Goal: Task Accomplishment & Management: Use online tool/utility

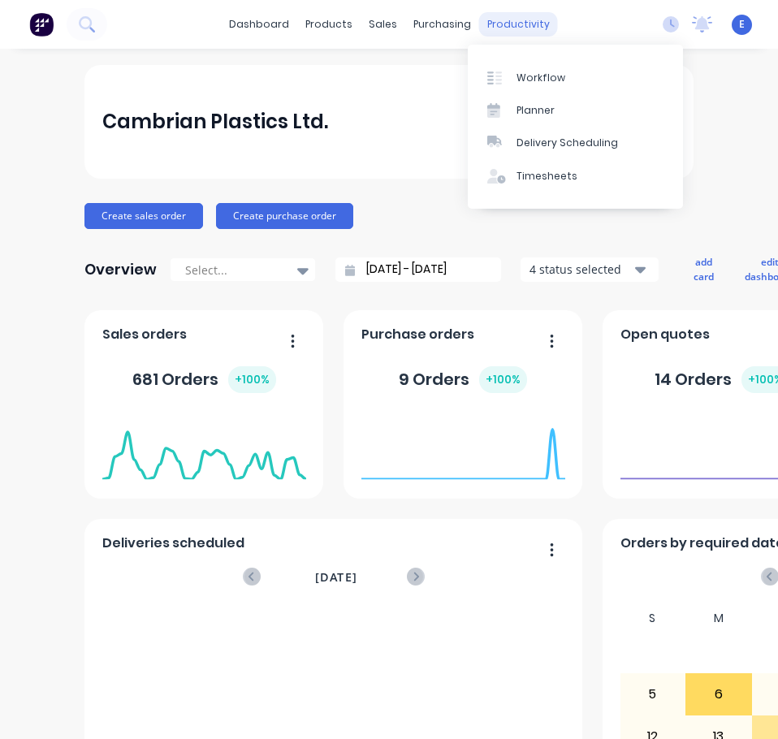
click at [515, 30] on div "productivity" at bounding box center [518, 24] width 79 height 24
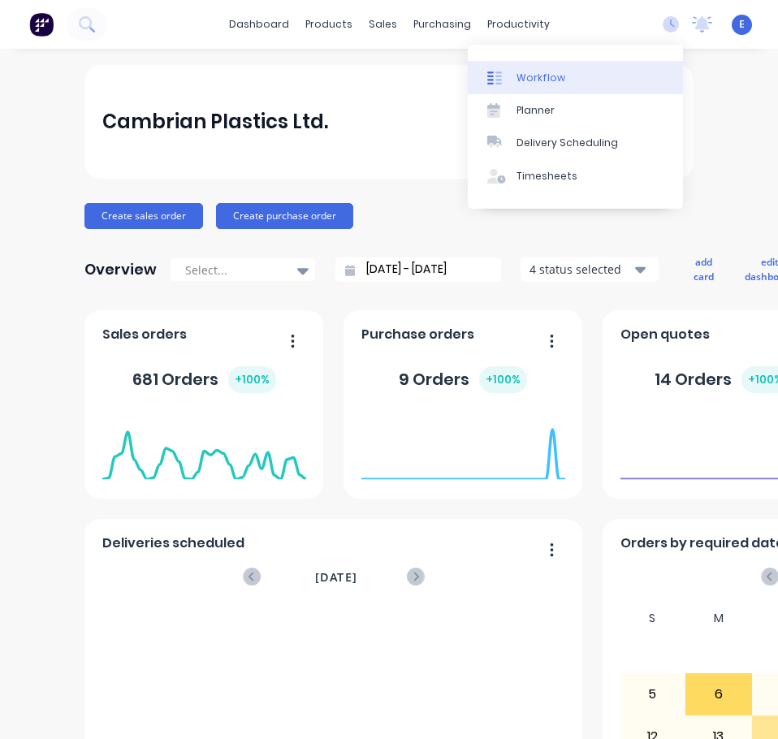
click at [526, 72] on div "Workflow" at bounding box center [541, 78] width 49 height 15
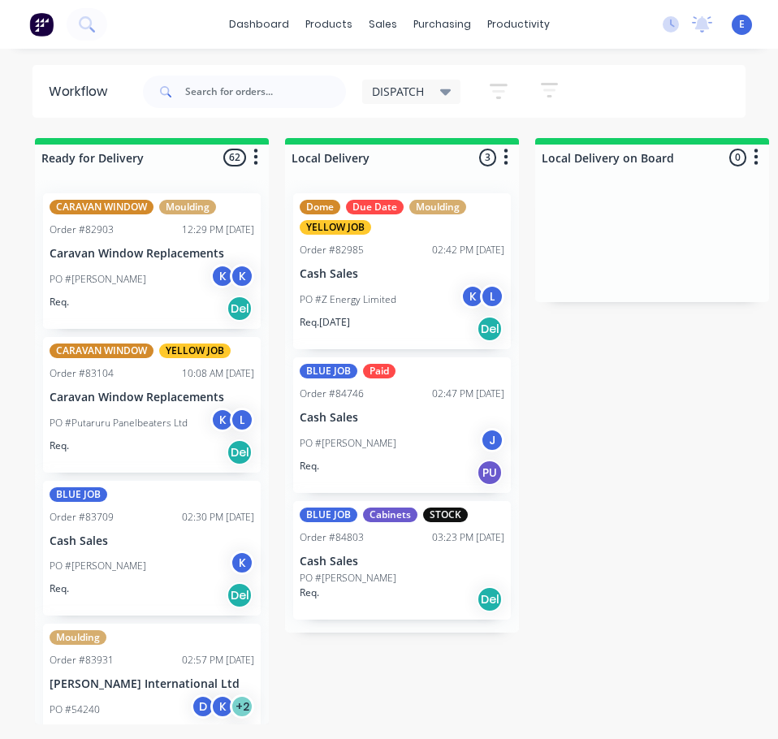
drag, startPoint x: 769, startPoint y: 557, endPoint x: 805, endPoint y: 537, distance: 41.1
click at [777, 537] on html "dashboard products sales purchasing productivity dashboard products Product Cat…" at bounding box center [389, 337] width 778 height 674
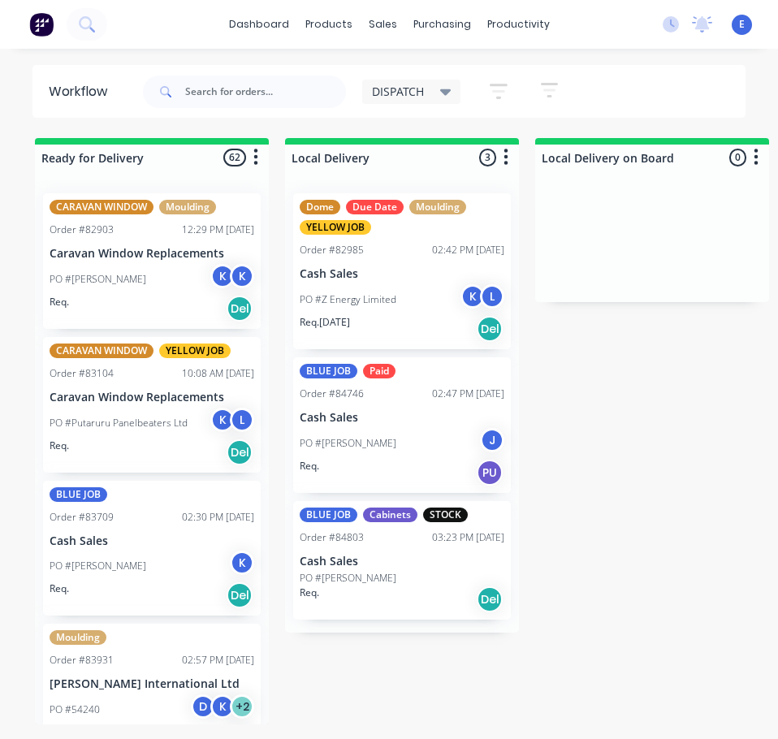
drag, startPoint x: 749, startPoint y: 538, endPoint x: 733, endPoint y: 605, distance: 69.3
drag, startPoint x: 709, startPoint y: 560, endPoint x: 733, endPoint y: 542, distance: 29.6
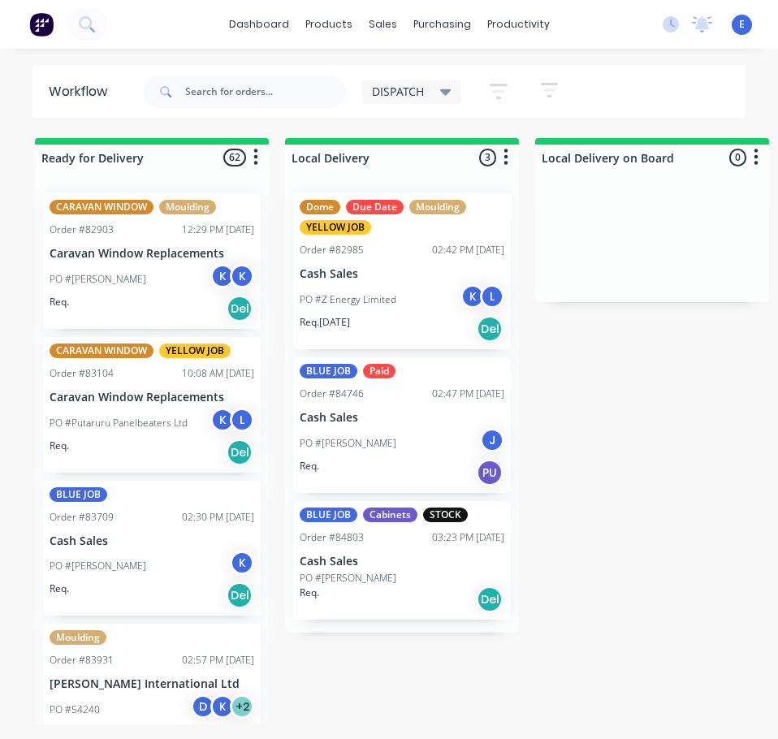
click at [223, 97] on input "text" at bounding box center [265, 92] width 161 height 32
type input "86120"
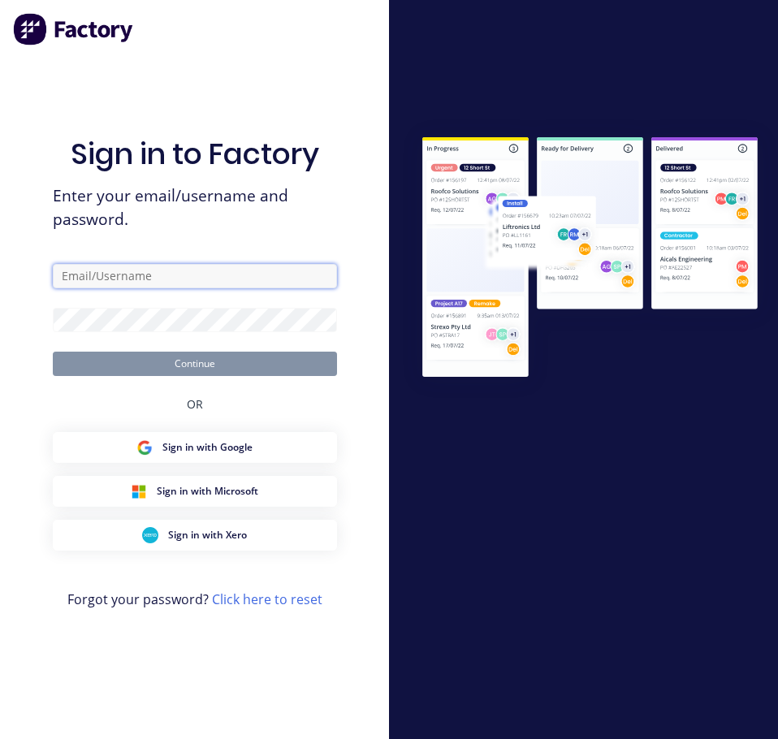
click at [201, 265] on input "text" at bounding box center [195, 276] width 284 height 24
type input "[EMAIL_ADDRESS][DOMAIN_NAME]"
click at [92, 335] on form "[EMAIL_ADDRESS][DOMAIN_NAME] Continue" at bounding box center [195, 320] width 284 height 112
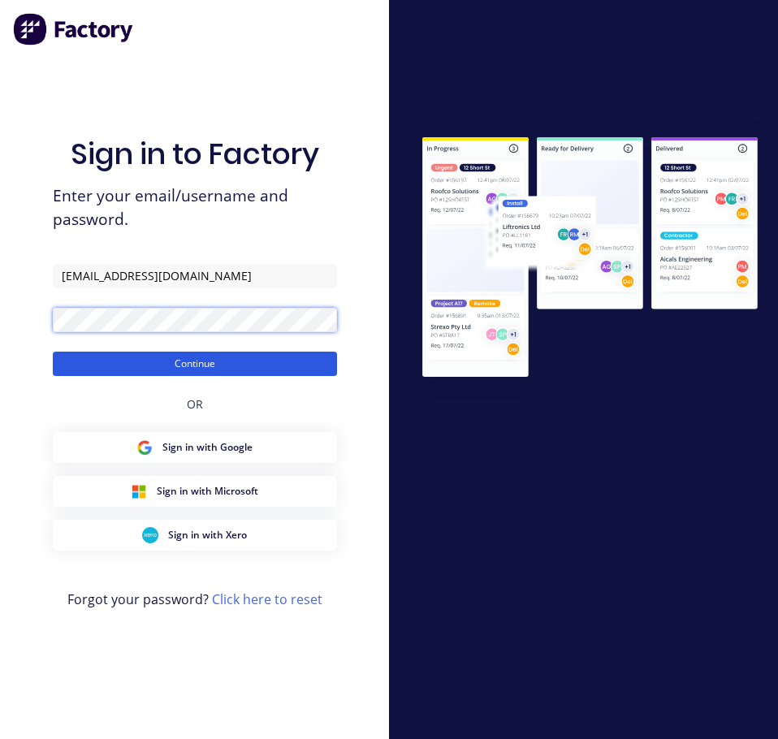
click at [53, 352] on button "Continue" at bounding box center [195, 364] width 284 height 24
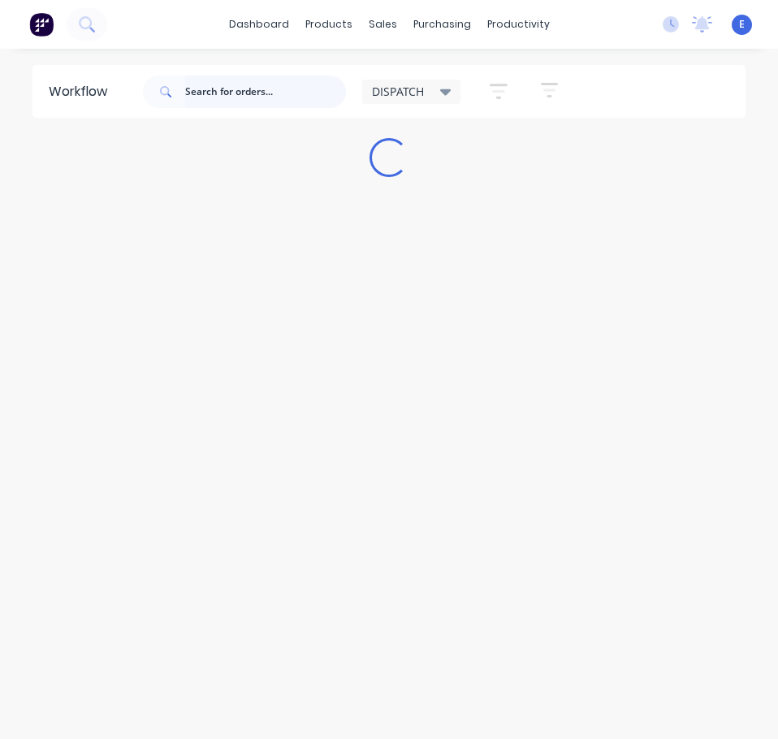
click at [301, 97] on input "text" at bounding box center [265, 92] width 161 height 32
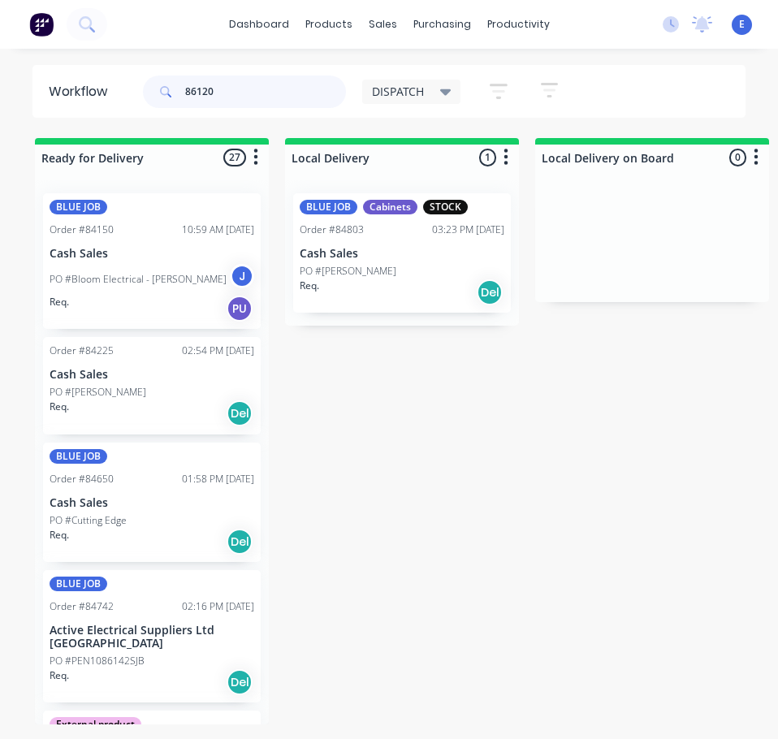
drag, startPoint x: 112, startPoint y: 301, endPoint x: 141, endPoint y: 275, distance: 39.1
click at [141, 275] on p "PO #Bloom Electrical - [PERSON_NAME]" at bounding box center [138, 279] width 177 height 15
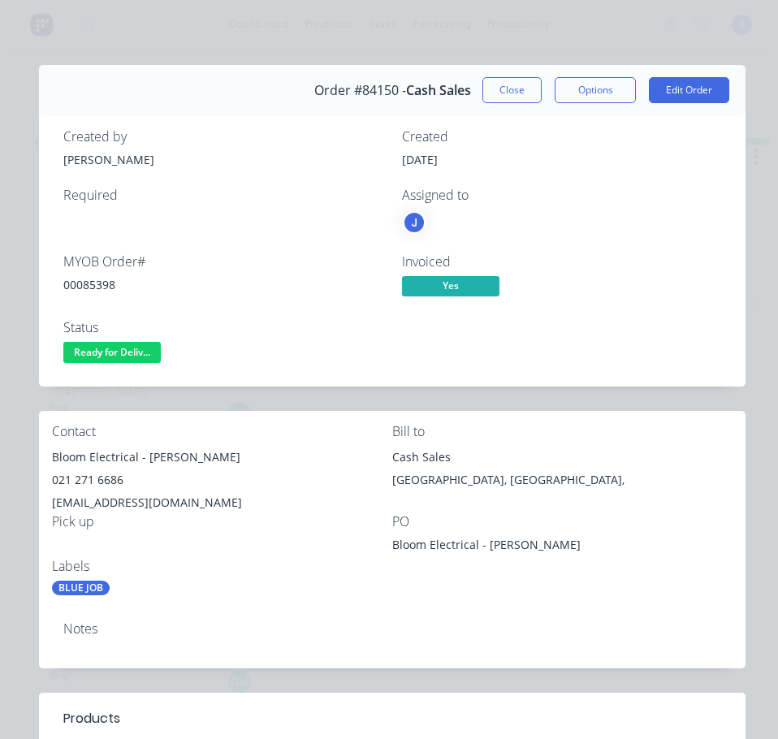
click at [89, 282] on div "00085398" at bounding box center [222, 284] width 319 height 17
copy div "00085398"
drag, startPoint x: 136, startPoint y: 460, endPoint x: 40, endPoint y: 455, distance: 96.0
click at [40, 455] on div "Contact Bloom Electrical - [PERSON_NAME] 021 271 6686 [EMAIL_ADDRESS][DOMAIN_NA…" at bounding box center [392, 510] width 707 height 198
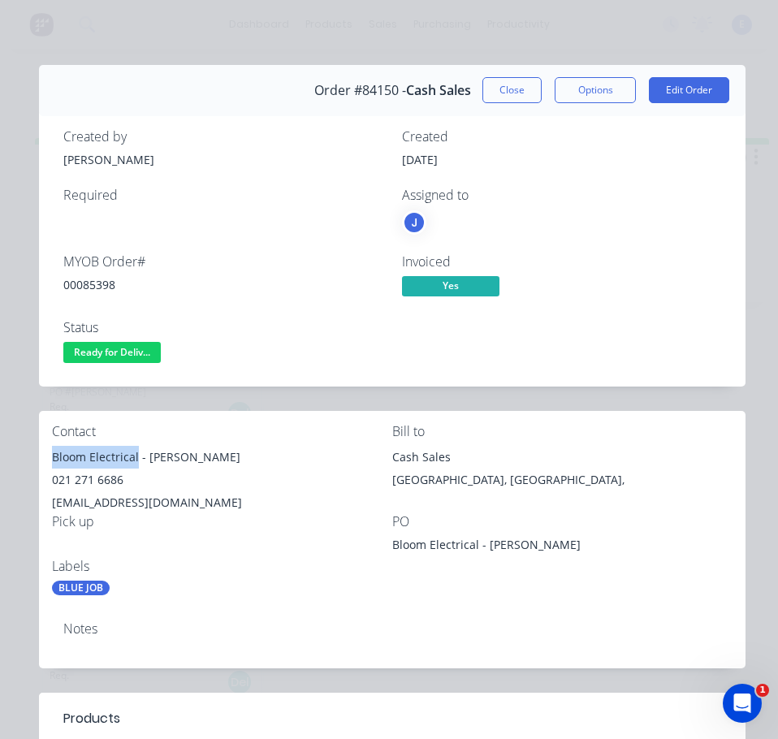
copy div "Bloom Electrical"
drag, startPoint x: 146, startPoint y: 460, endPoint x: 213, endPoint y: 451, distance: 67.3
click at [270, 455] on div "Bloom Electrical - [PERSON_NAME]" at bounding box center [222, 457] width 340 height 23
copy div "[PERSON_NAME]"
click at [82, 477] on div "021 271 6686" at bounding box center [222, 480] width 340 height 23
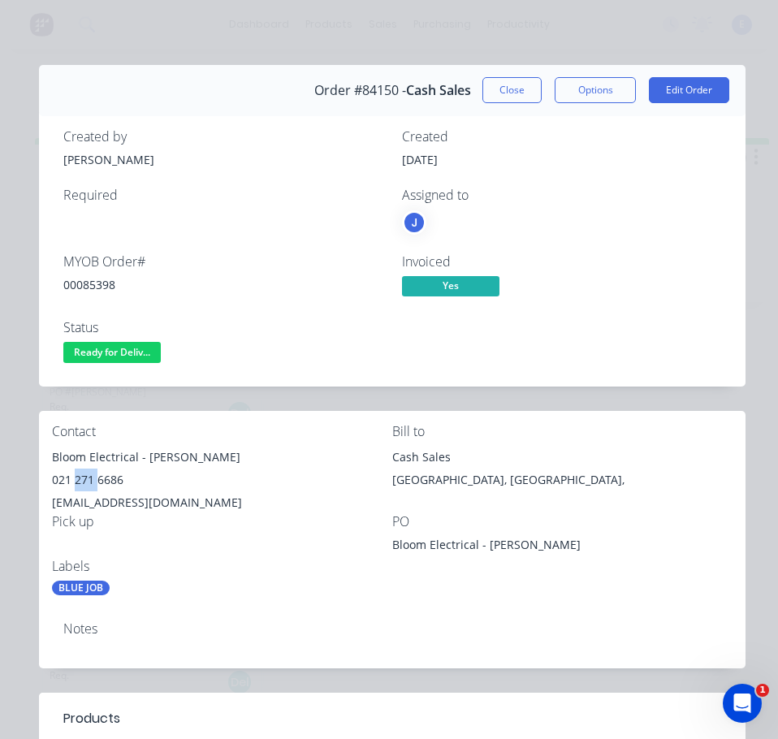
click at [82, 477] on div "021 271 6686" at bounding box center [222, 480] width 340 height 23
click at [83, 477] on div "021 271 6686" at bounding box center [222, 480] width 340 height 23
copy div "021 271 6686"
click at [132, 504] on div "[EMAIL_ADDRESS][DOMAIN_NAME]" at bounding box center [222, 502] width 340 height 23
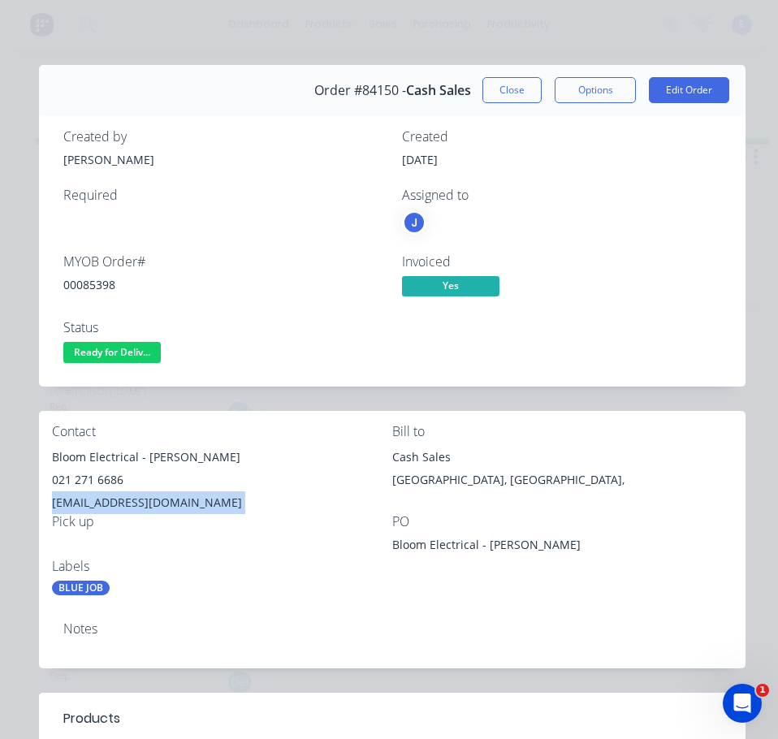
click at [132, 504] on div "[EMAIL_ADDRESS][DOMAIN_NAME]" at bounding box center [222, 502] width 340 height 23
copy div "[EMAIL_ADDRESS][DOMAIN_NAME]"
click at [499, 89] on button "Close" at bounding box center [511, 90] width 59 height 26
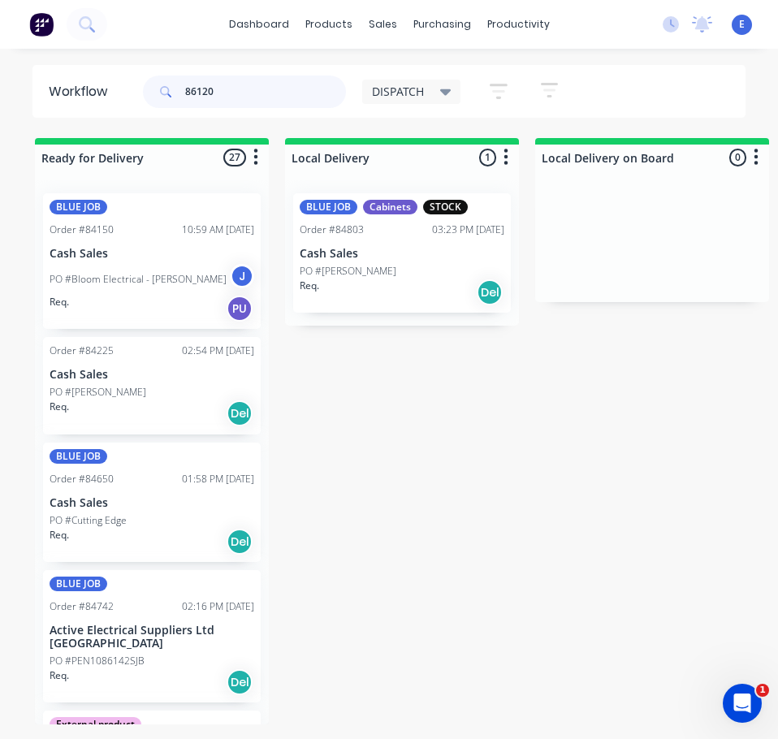
click at [253, 86] on input "86120" at bounding box center [265, 92] width 161 height 32
click at [253, 85] on input "86120" at bounding box center [265, 92] width 161 height 32
type input "86120"
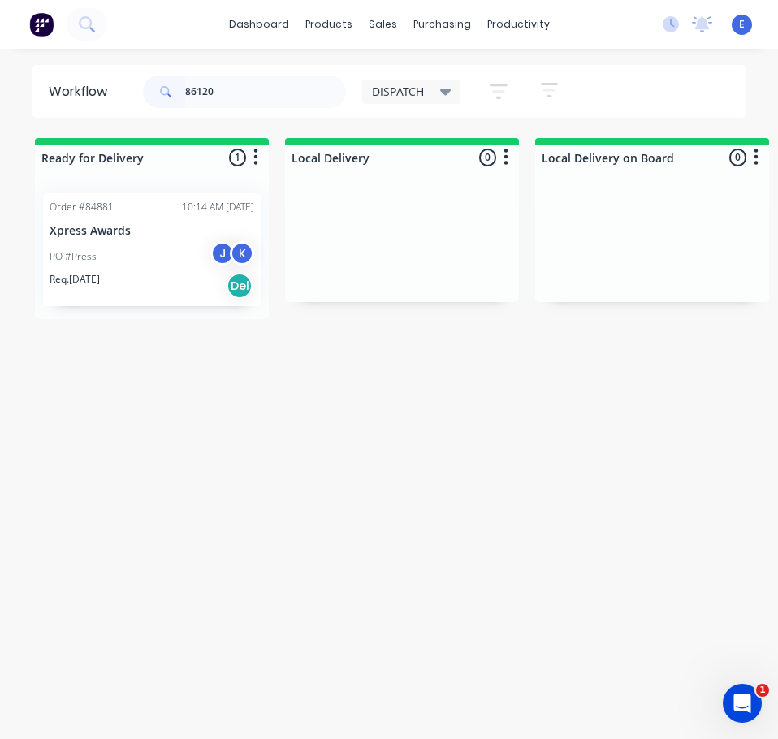
click at [204, 258] on div "PO #Press J K" at bounding box center [152, 256] width 205 height 31
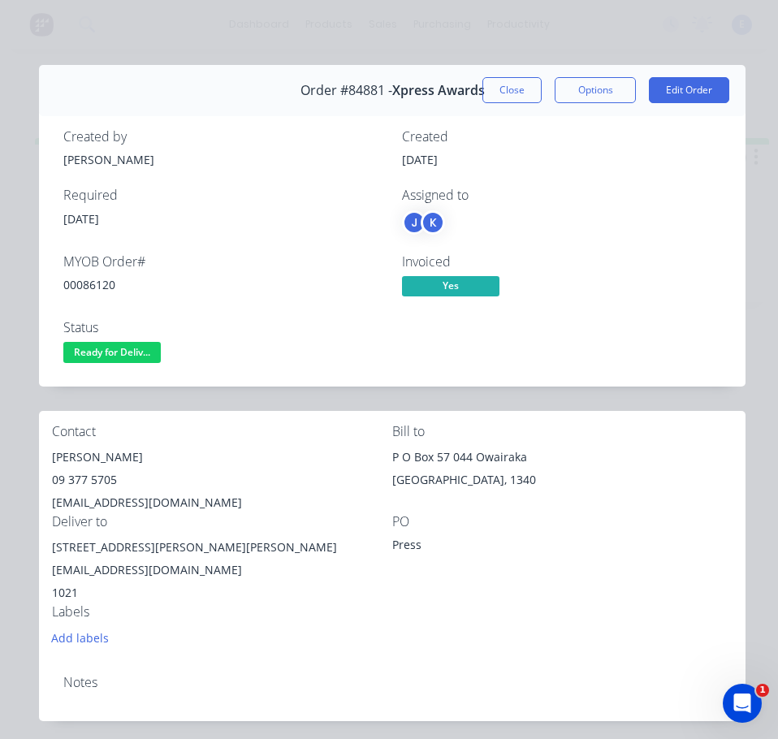
click at [91, 279] on div "00086120" at bounding box center [222, 284] width 319 height 17
copy div "00086120"
drag, startPoint x: 86, startPoint y: 280, endPoint x: 97, endPoint y: 290, distance: 15.0
copy div "00086120"
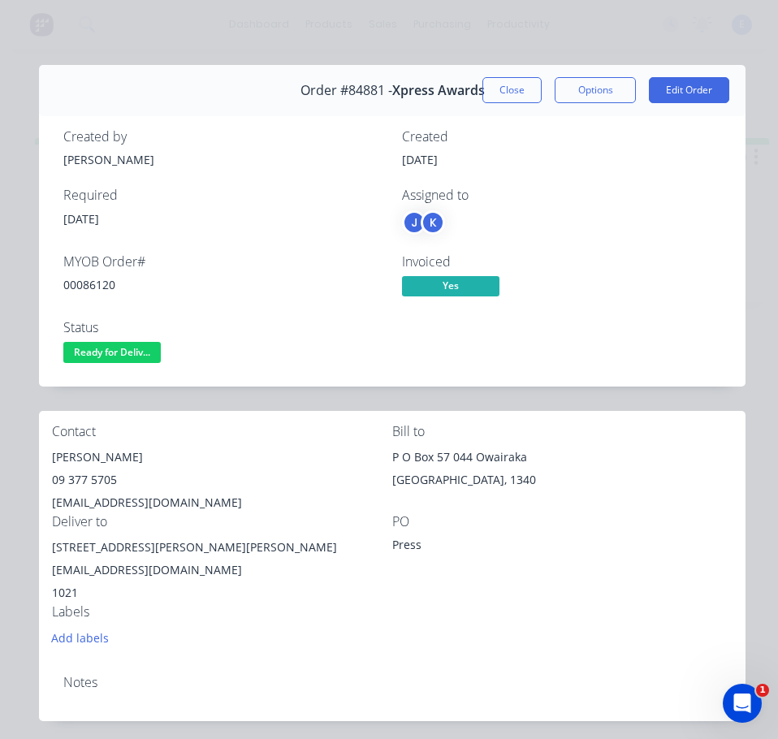
click at [65, 458] on div "[PERSON_NAME]" at bounding box center [222, 457] width 340 height 23
copy div "[PERSON_NAME]"
click at [65, 478] on div "09 377 5705" at bounding box center [222, 480] width 340 height 23
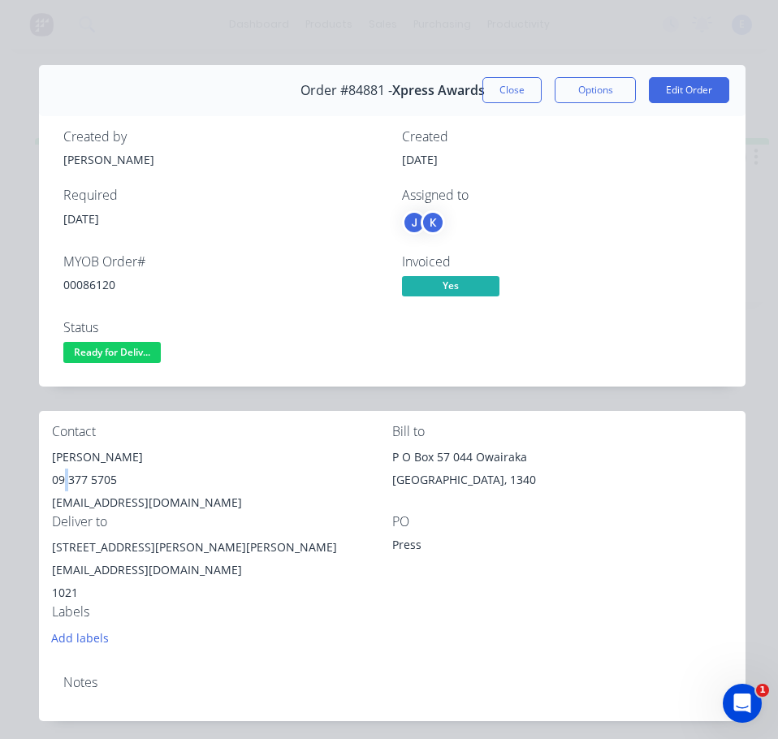
click at [65, 477] on div "09 377 5705" at bounding box center [222, 480] width 340 height 23
copy div "09 377 5705"
click at [198, 505] on div "[EMAIL_ADDRESS][DOMAIN_NAME]" at bounding box center [222, 502] width 340 height 23
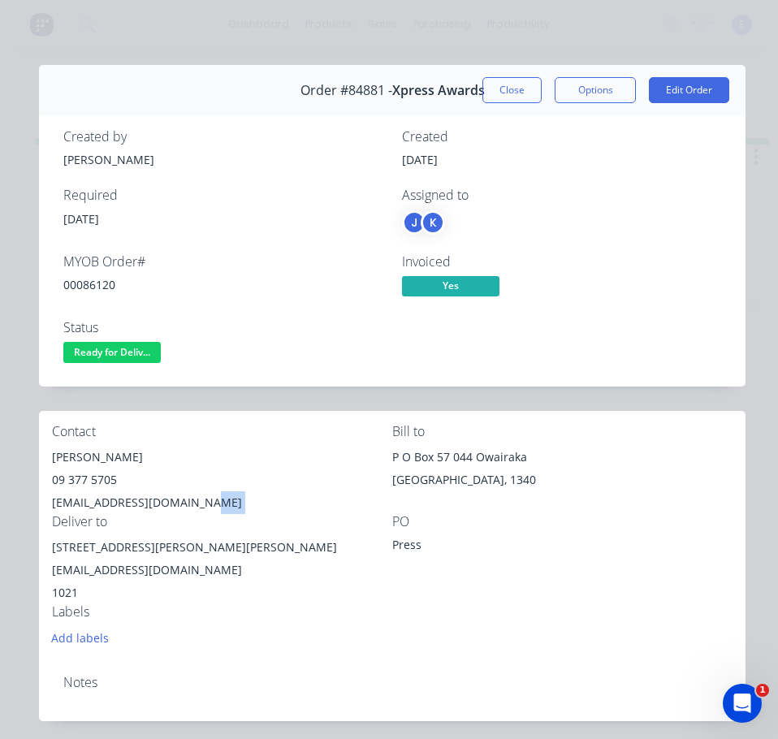
click at [198, 505] on div "[EMAIL_ADDRESS][DOMAIN_NAME]" at bounding box center [222, 502] width 340 height 23
click at [188, 503] on div "[EMAIL_ADDRESS][DOMAIN_NAME]" at bounding box center [222, 502] width 340 height 23
copy div "[EMAIL_ADDRESS][DOMAIN_NAME]"
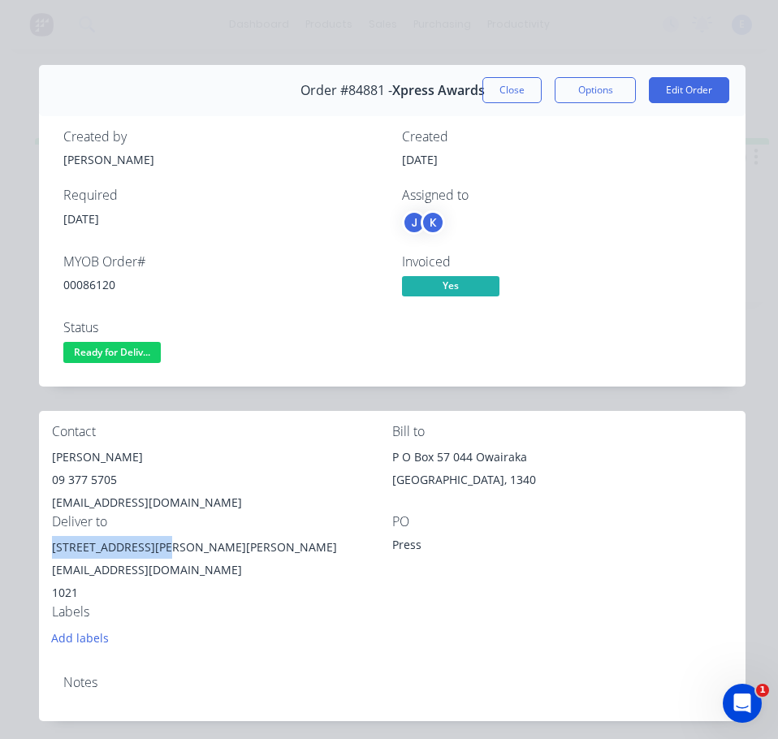
drag, startPoint x: 158, startPoint y: 546, endPoint x: 42, endPoint y: 549, distance: 115.4
click at [42, 549] on div "Contact [PERSON_NAME] [PHONE_NUMBER] [EMAIL_ADDRESS][DOMAIN_NAME] Bill to [STRE…" at bounding box center [392, 536] width 707 height 251
click at [115, 349] on span "Ready for Deliv..." at bounding box center [111, 352] width 97 height 20
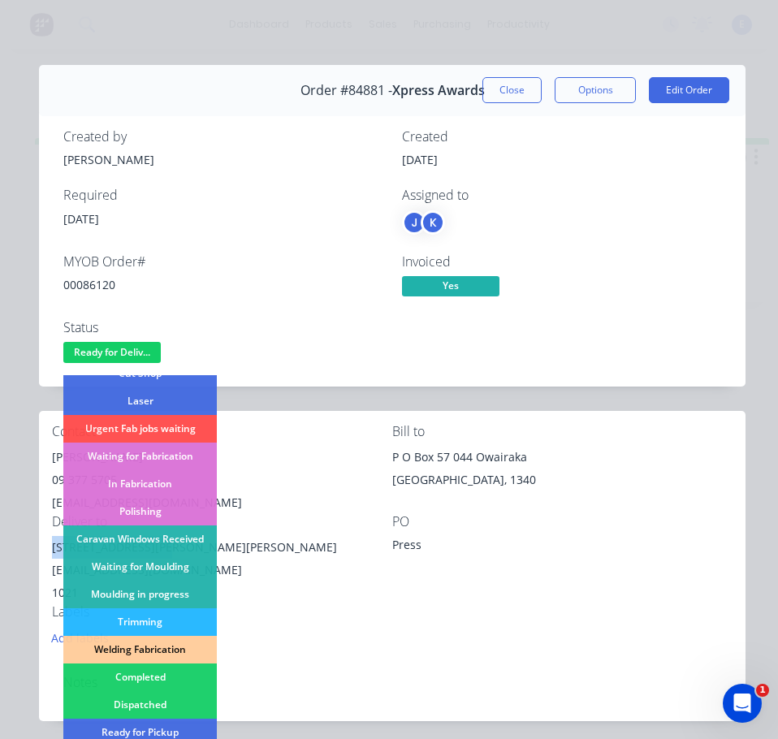
scroll to position [244, 0]
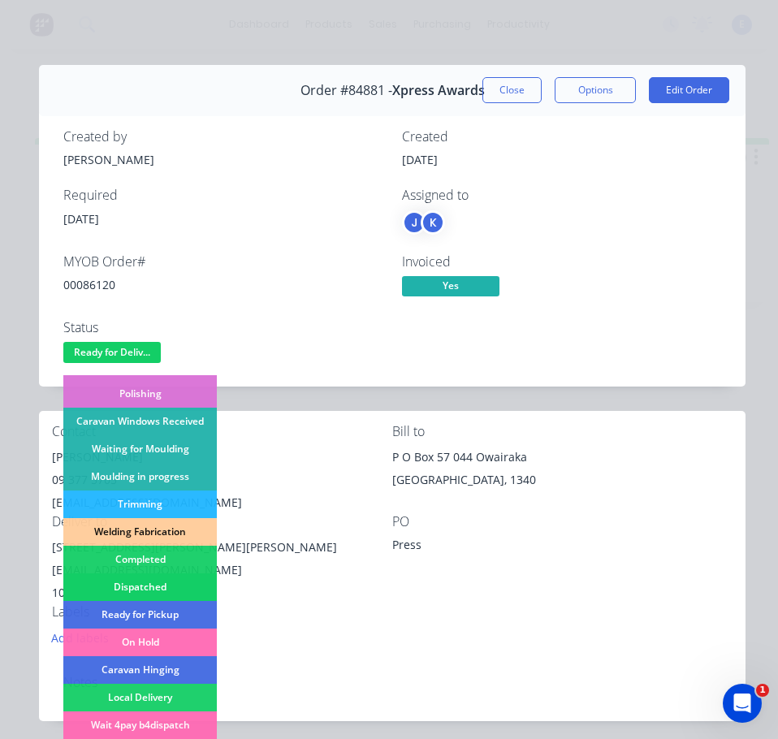
click at [156, 590] on div "Dispatched" at bounding box center [139, 587] width 153 height 28
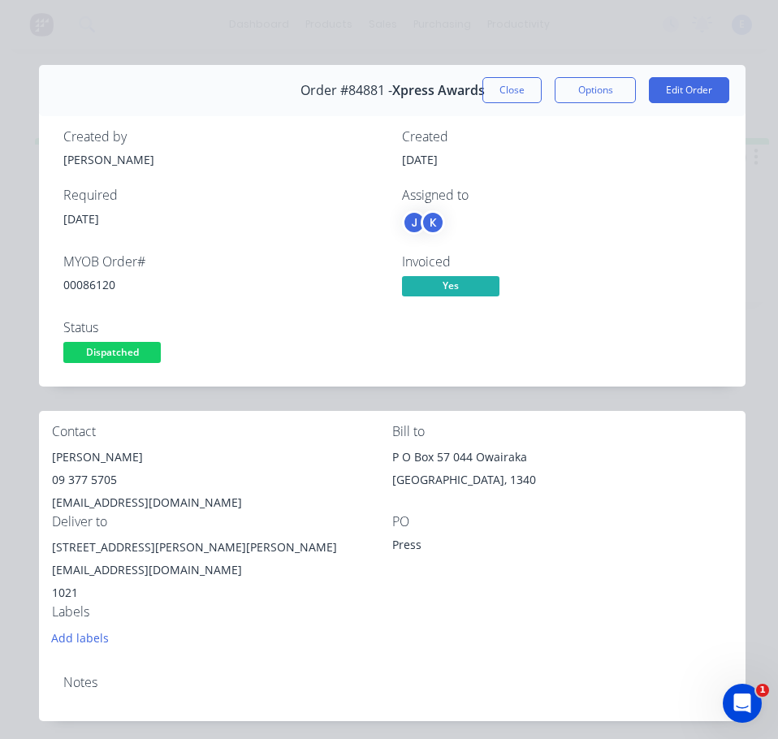
click at [269, 295] on div "MYOB Order # 00086120" at bounding box center [222, 277] width 319 height 47
click at [496, 93] on button "Close" at bounding box center [511, 90] width 59 height 26
